Goal: Navigation & Orientation: Understand site structure

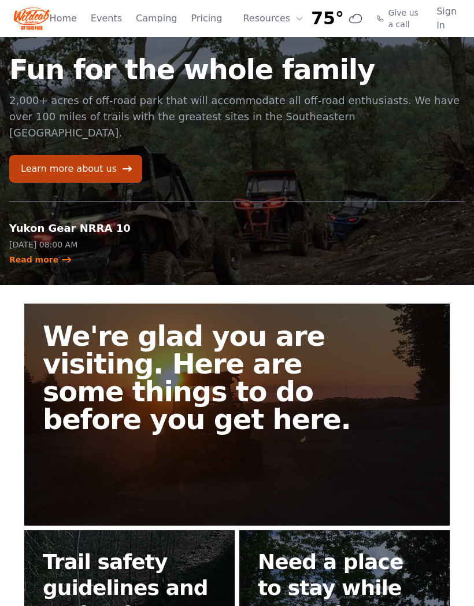
click at [66, 15] on link "Home" at bounding box center [63, 19] width 27 height 14
click at [295, 16] on icon at bounding box center [299, 18] width 9 height 9
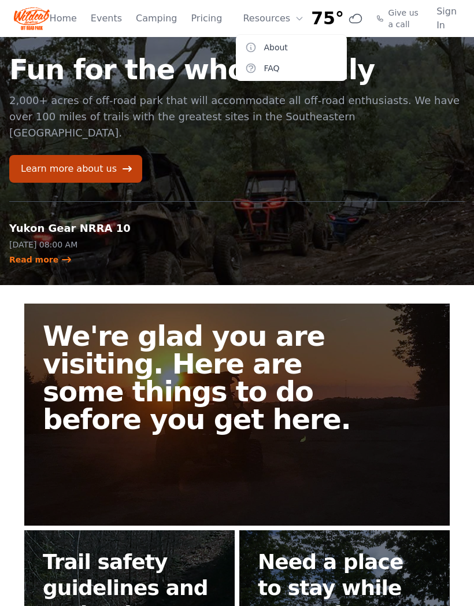
click at [277, 67] on link "FAQ" at bounding box center [291, 68] width 111 height 21
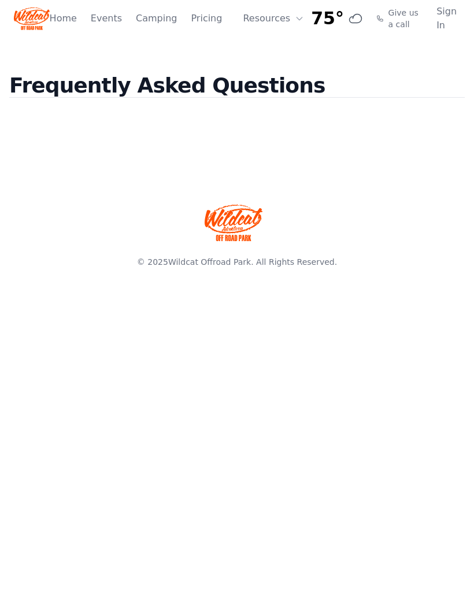
click at [295, 17] on icon at bounding box center [299, 18] width 9 height 9
click at [279, 43] on link "About" at bounding box center [291, 47] width 111 height 21
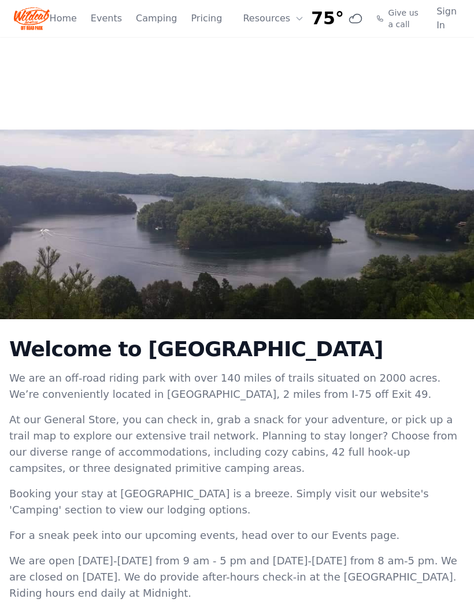
click at [212, 21] on link "Pricing" at bounding box center [206, 19] width 31 height 14
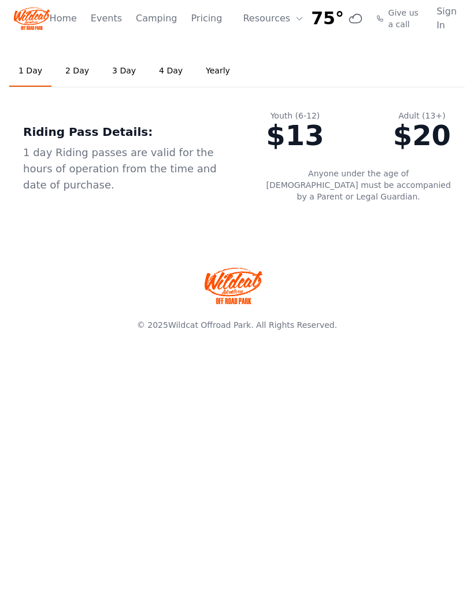
click at [75, 76] on link "2 Day" at bounding box center [77, 70] width 42 height 31
click at [130, 79] on link "3 Day" at bounding box center [124, 70] width 42 height 31
click at [72, 20] on link "Home" at bounding box center [63, 19] width 27 height 14
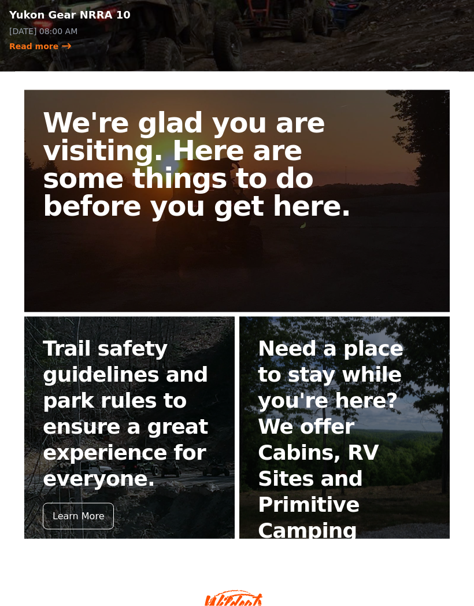
scroll to position [216, 0]
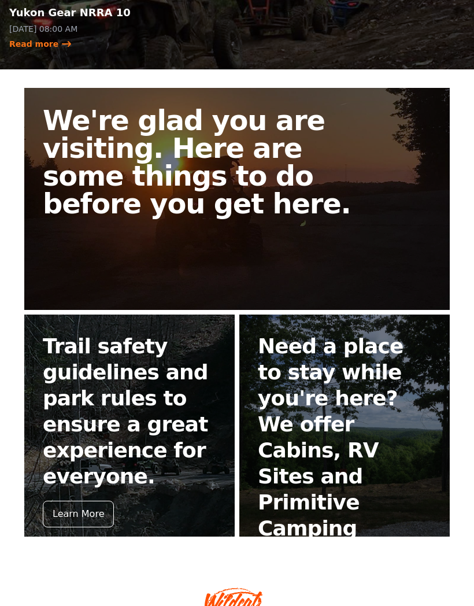
click at [113, 393] on h2 "Trail safety guidelines and park rules to ensure a great experience for everyon…" at bounding box center [129, 411] width 173 height 156
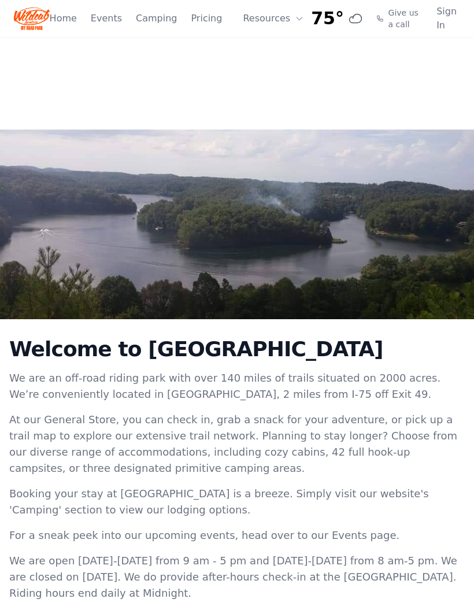
click at [72, 20] on link "Home" at bounding box center [63, 19] width 27 height 14
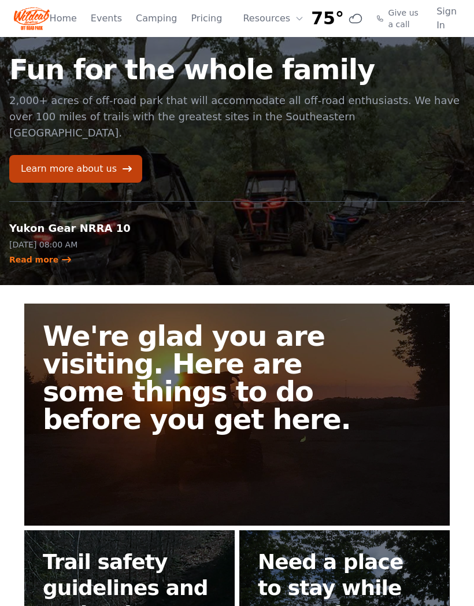
click at [297, 343] on h2 "We're glad you are visiting. Here are some things to do before you get here." at bounding box center [209, 377] width 333 height 111
click at [249, 355] on h2 "We're glad you are visiting. Here are some things to do before you get here." at bounding box center [209, 377] width 333 height 111
click at [61, 157] on link "Learn more about us" at bounding box center [75, 169] width 133 height 28
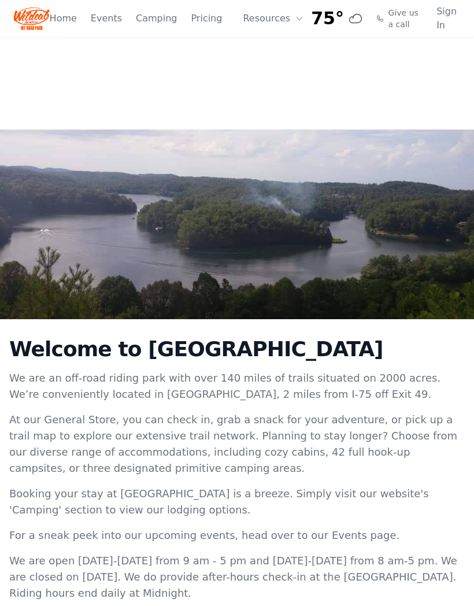
click at [295, 20] on icon at bounding box center [299, 18] width 9 height 9
click at [271, 71] on link "FAQ" at bounding box center [291, 68] width 111 height 21
